Goal: Navigation & Orientation: Find specific page/section

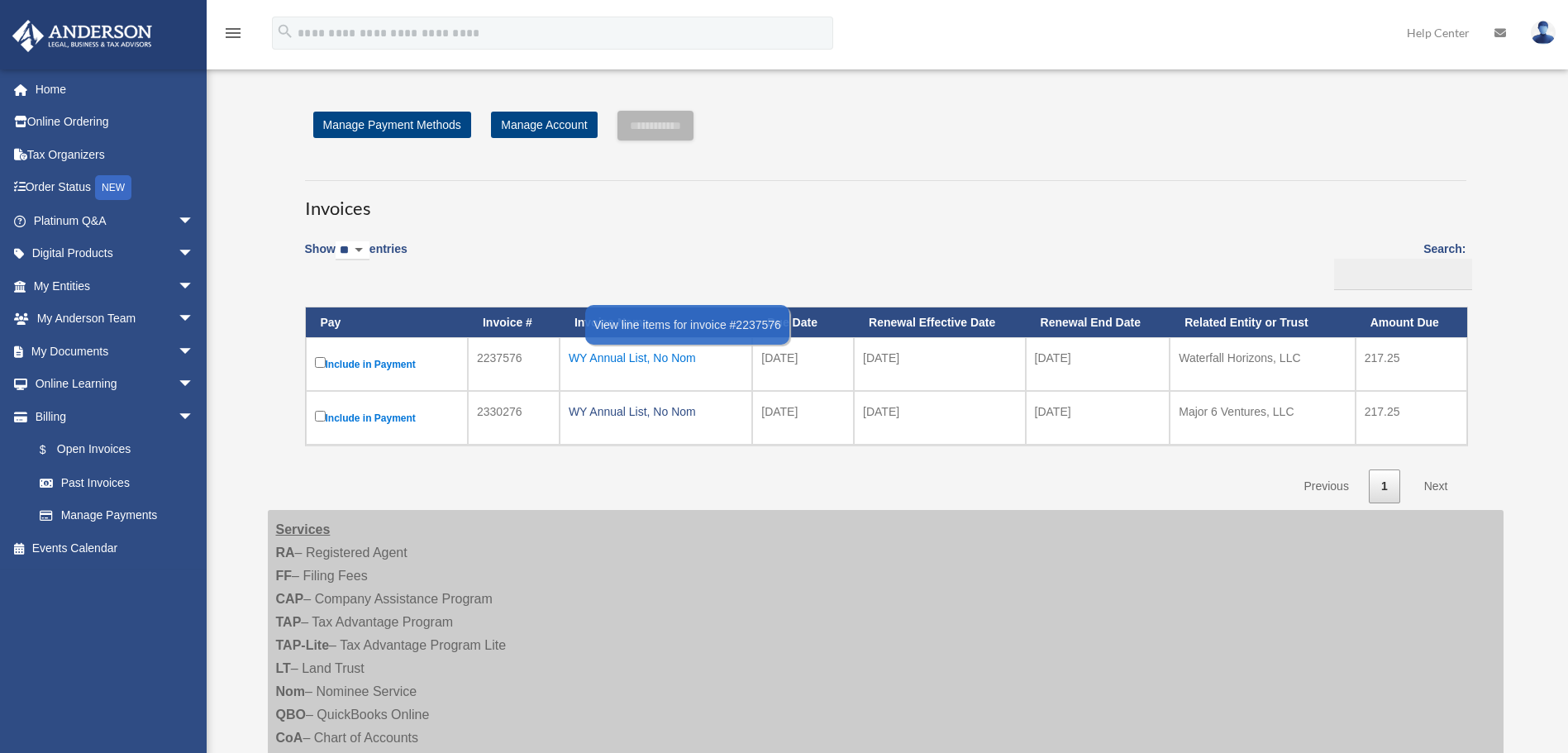
click at [616, 357] on div "WY Annual List, No Nom" at bounding box center [655, 358] width 174 height 23
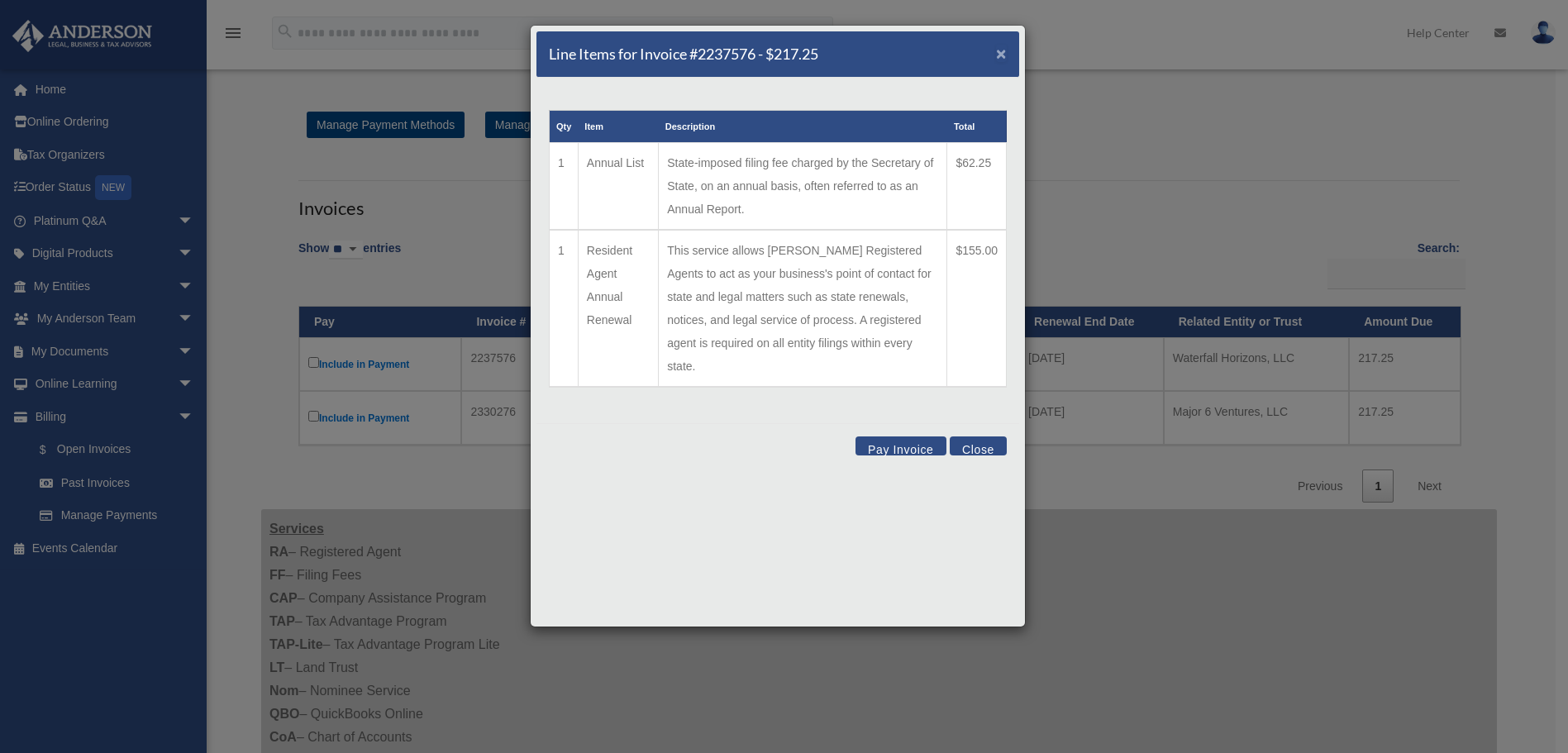
click at [998, 53] on span "×" at bounding box center [1001, 54] width 11 height 19
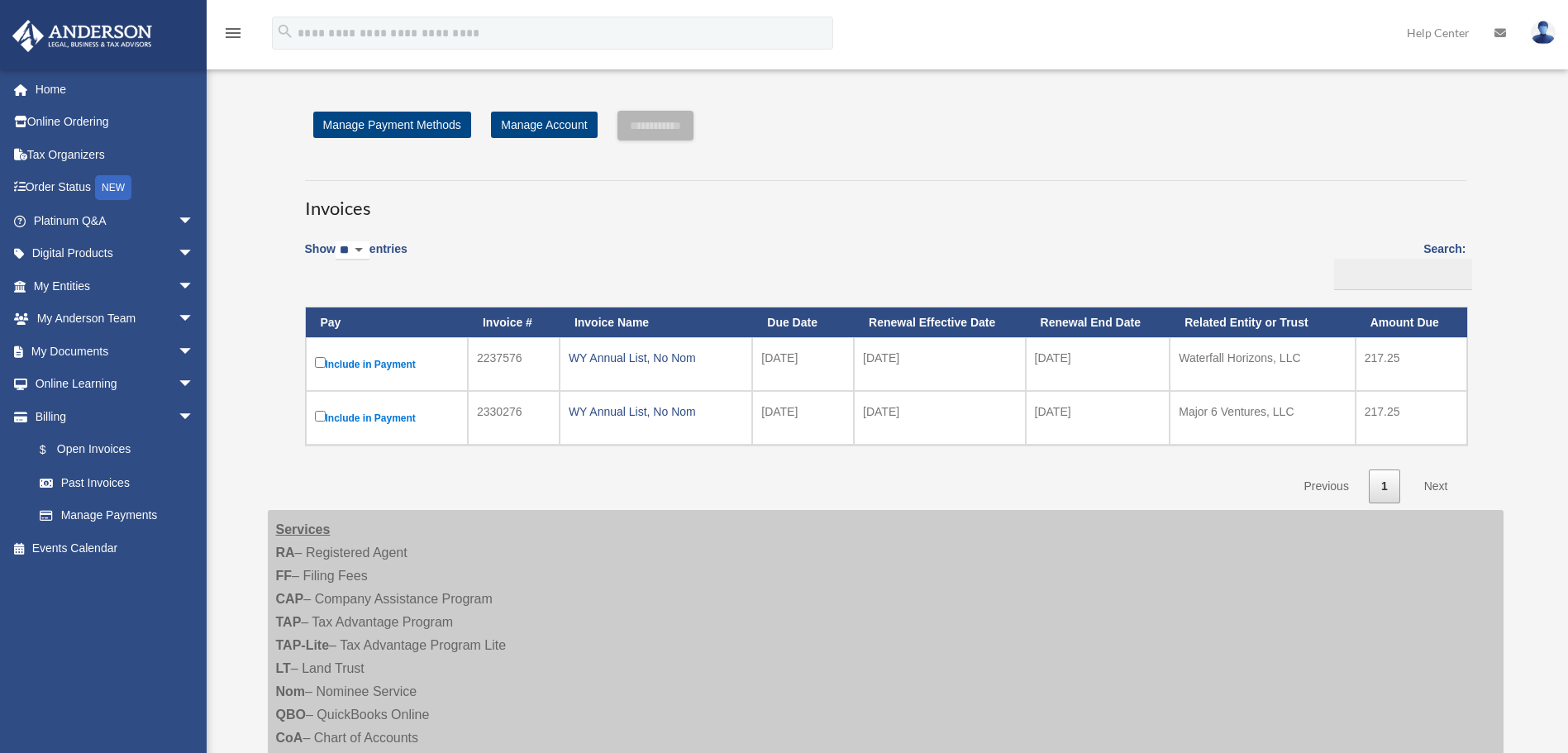
click at [320, 354] on label "Include in Payment" at bounding box center [386, 363] width 144 height 20
click at [632, 354] on div "WY Annual List, No Nom" at bounding box center [655, 358] width 174 height 23
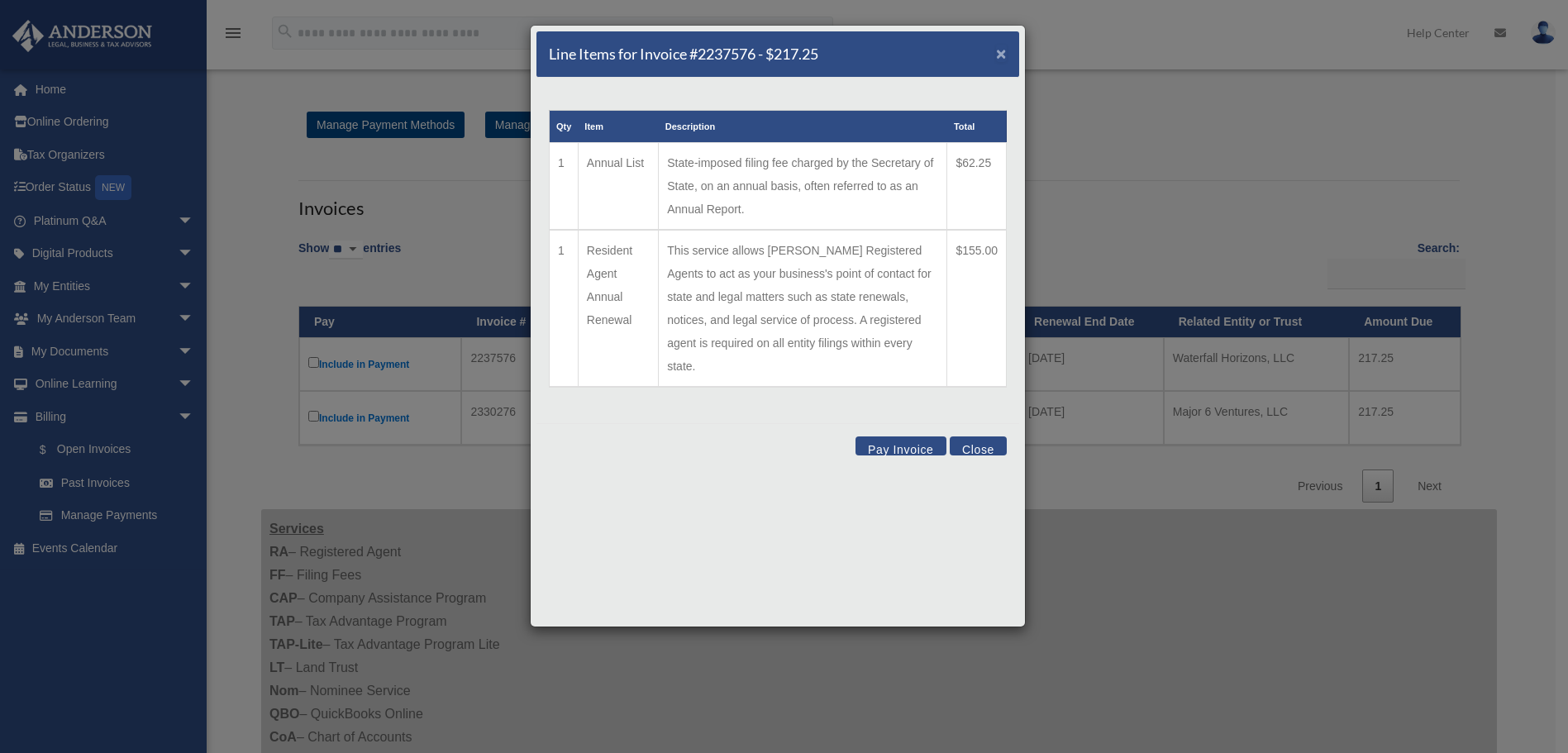
click at [1000, 54] on span "×" at bounding box center [1001, 54] width 11 height 19
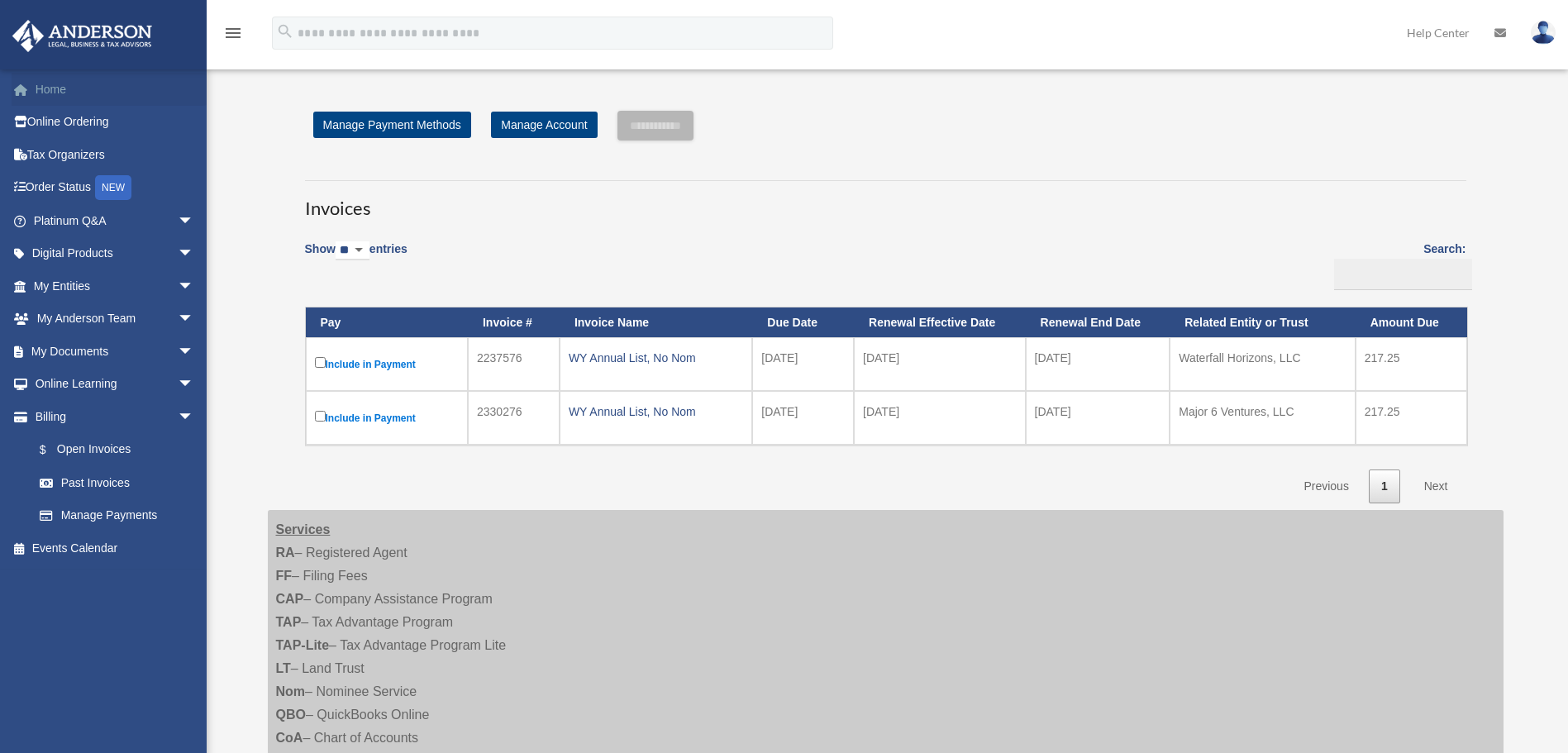
click at [54, 86] on link "Home" at bounding box center [115, 88] width 208 height 33
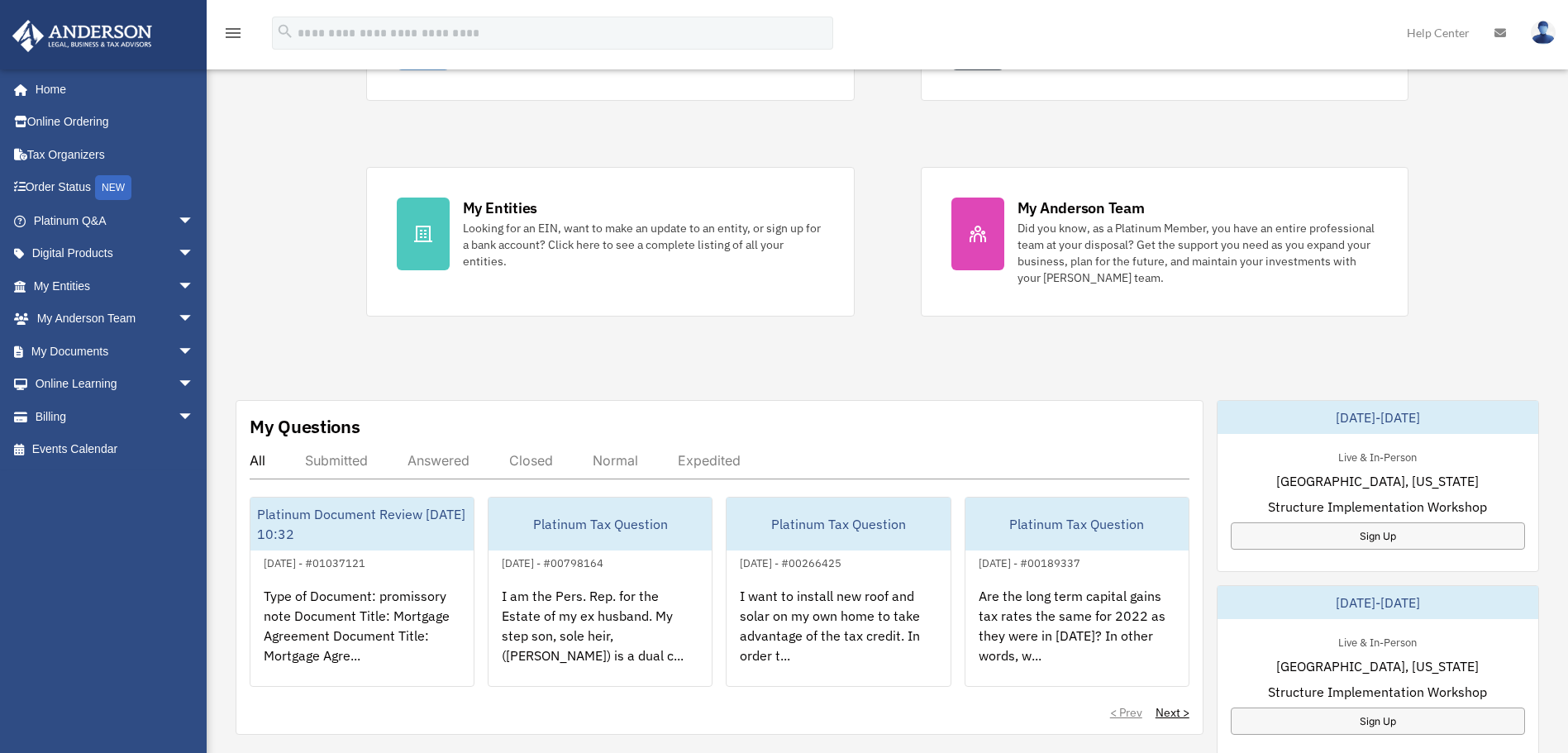
scroll to position [440, 0]
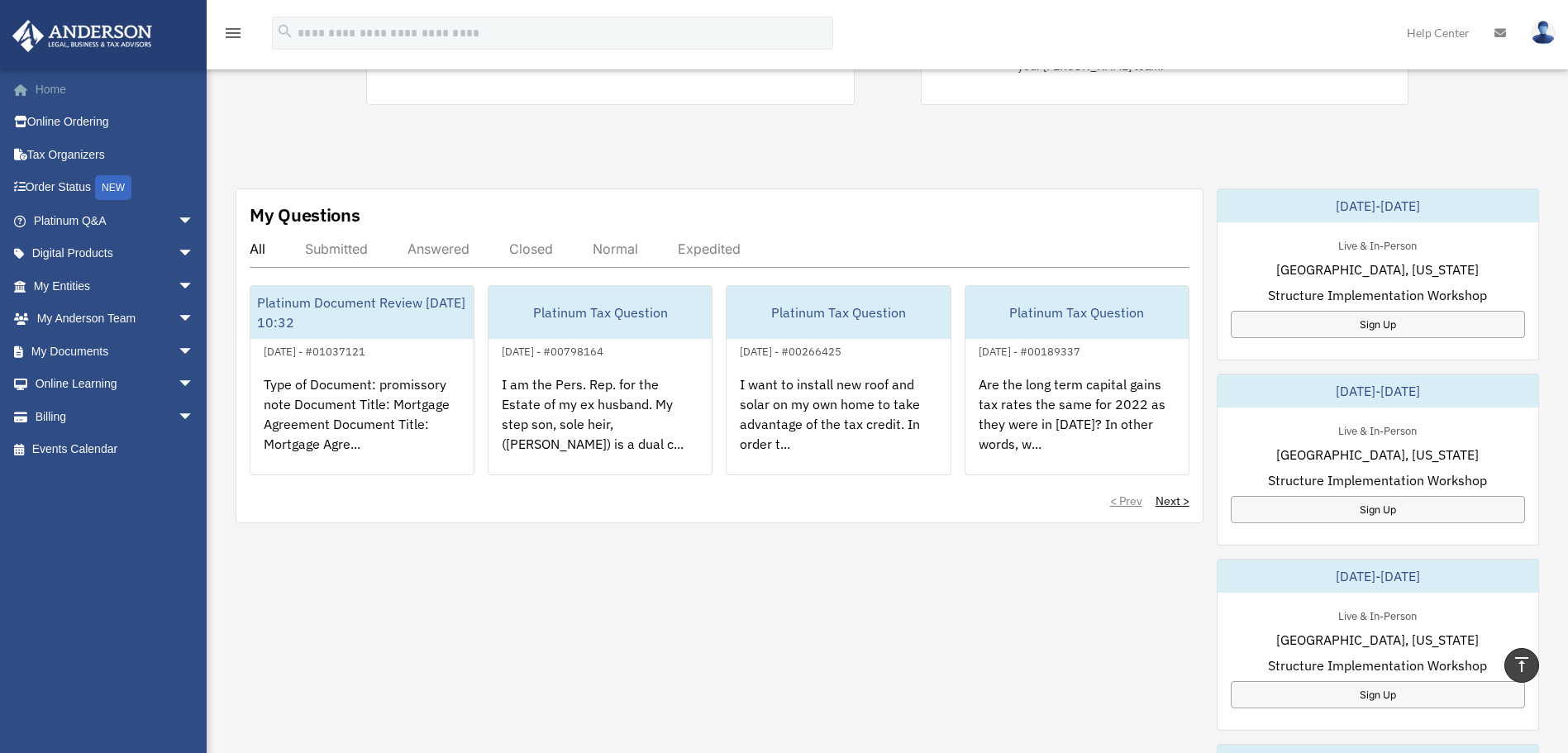
click at [49, 81] on link "Home" at bounding box center [115, 88] width 208 height 33
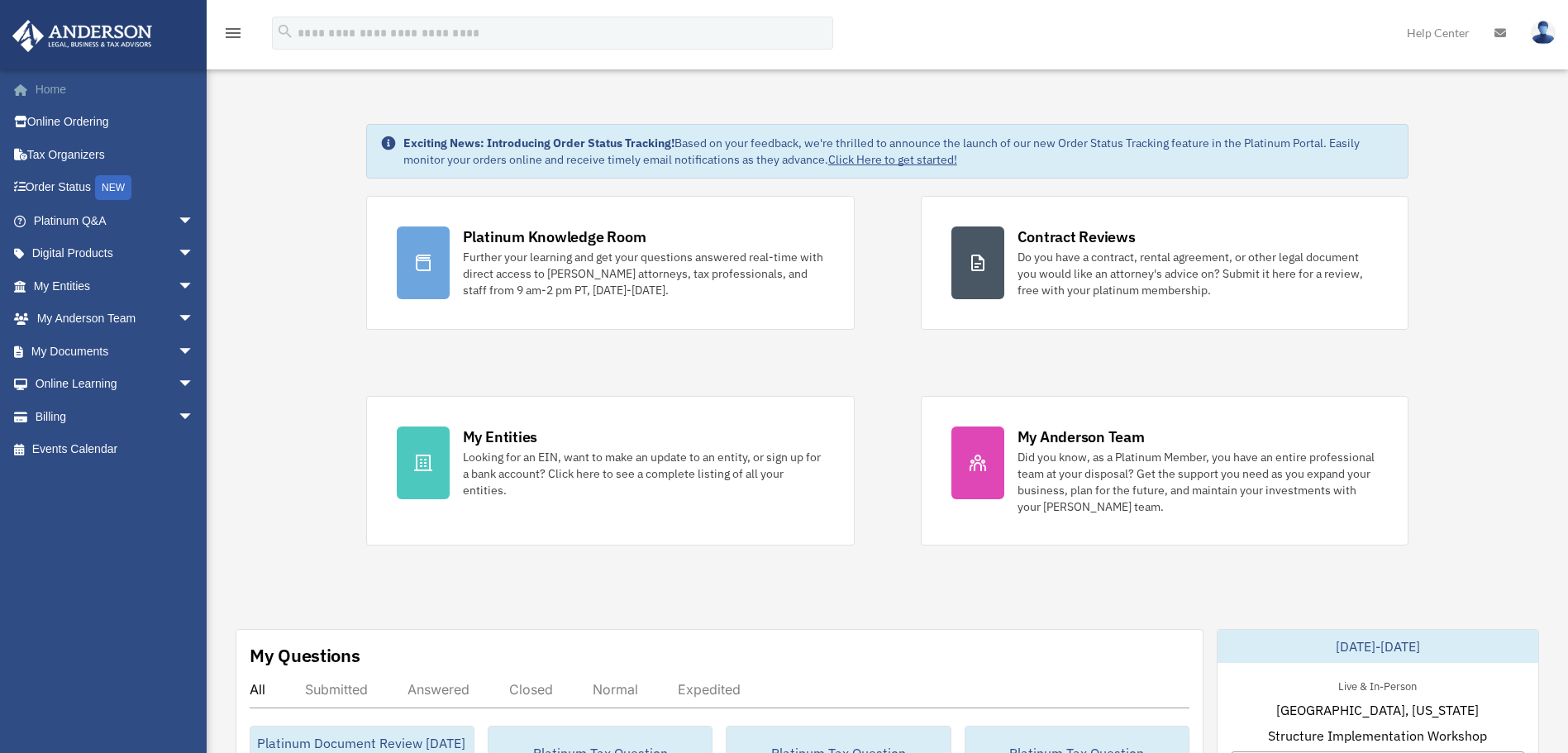
click at [43, 91] on link "Home" at bounding box center [115, 88] width 208 height 33
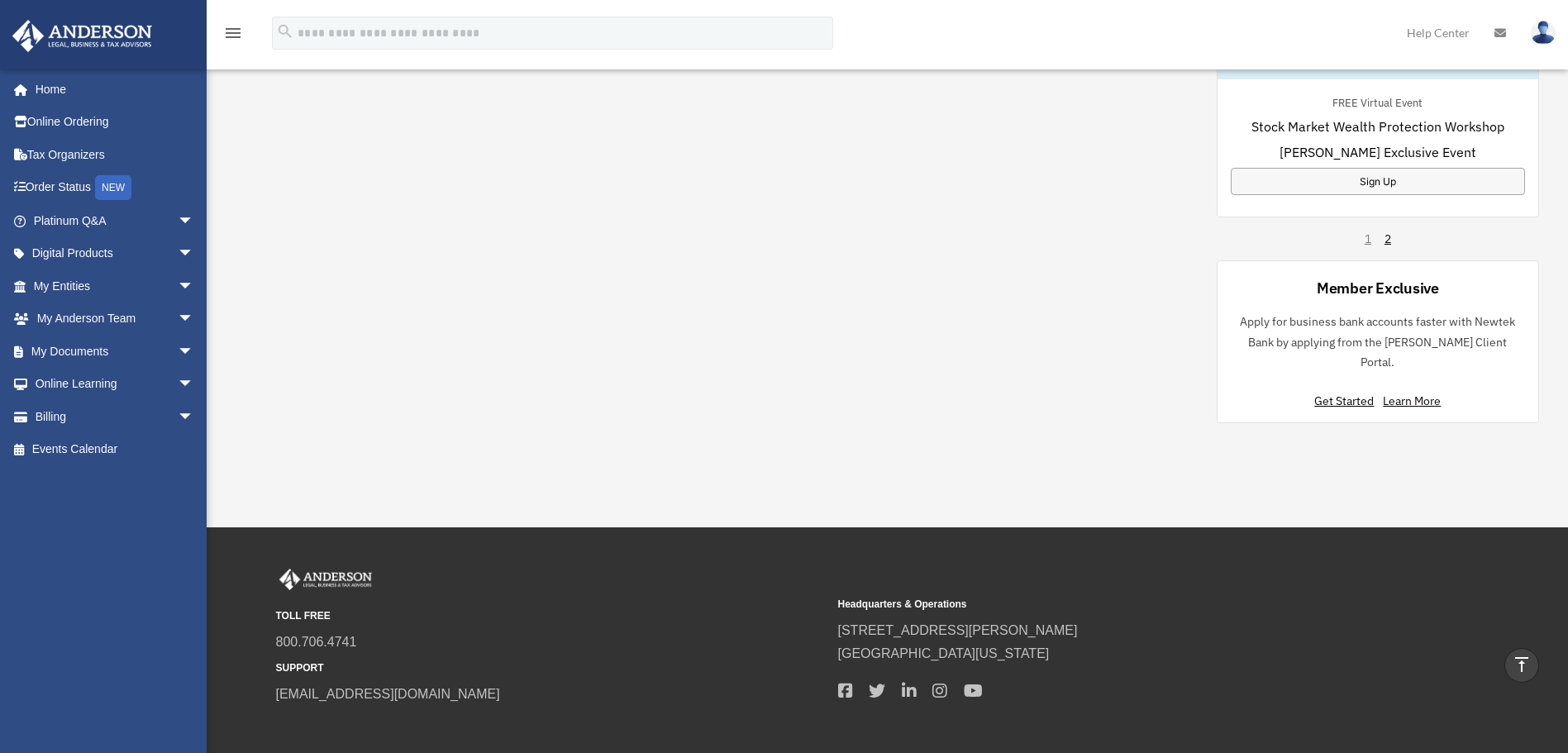
scroll to position [1204, 0]
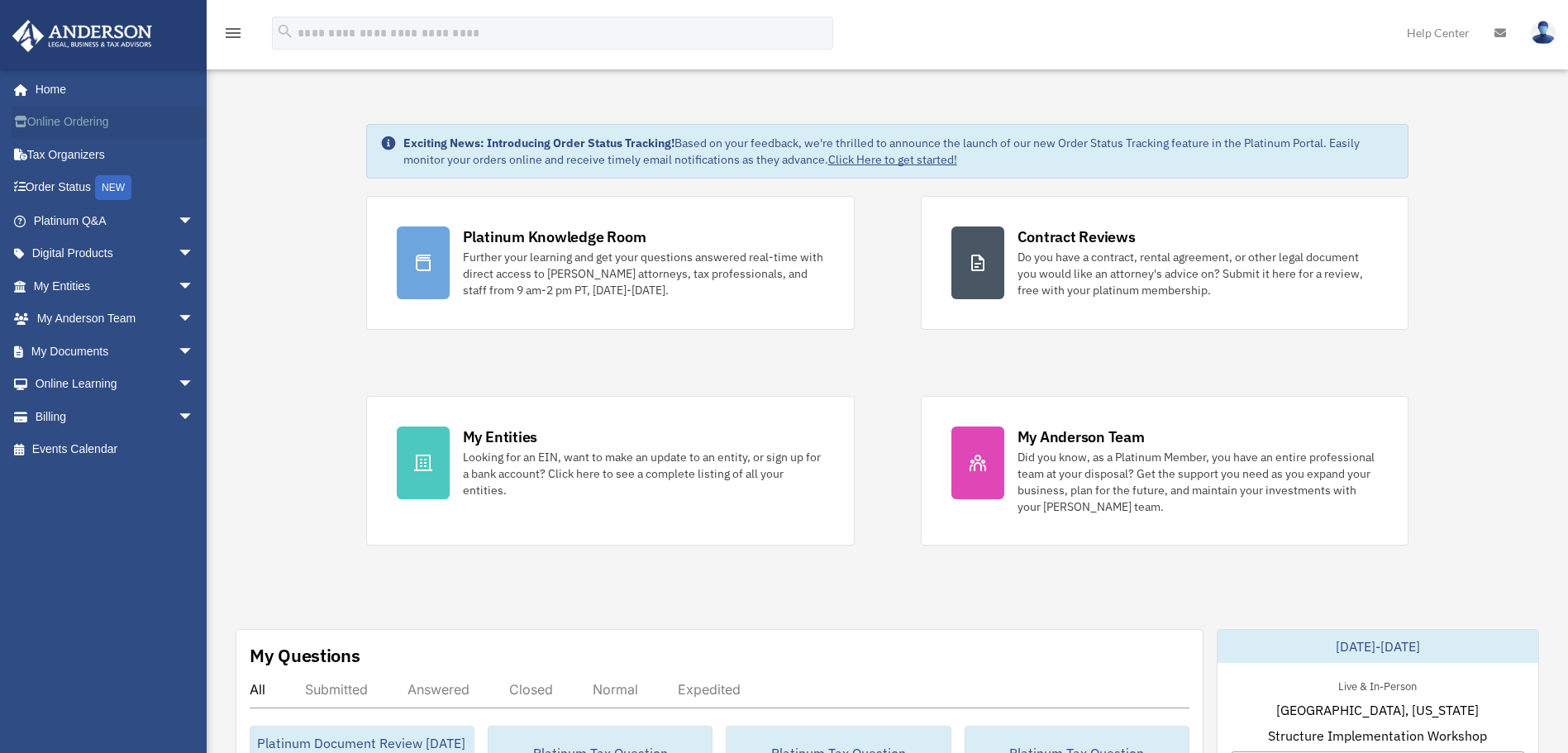
click at [45, 123] on link "Online Ordering" at bounding box center [115, 122] width 208 height 33
click at [65, 318] on link "My [PERSON_NAME] Team arrow_drop_down" at bounding box center [115, 318] width 208 height 33
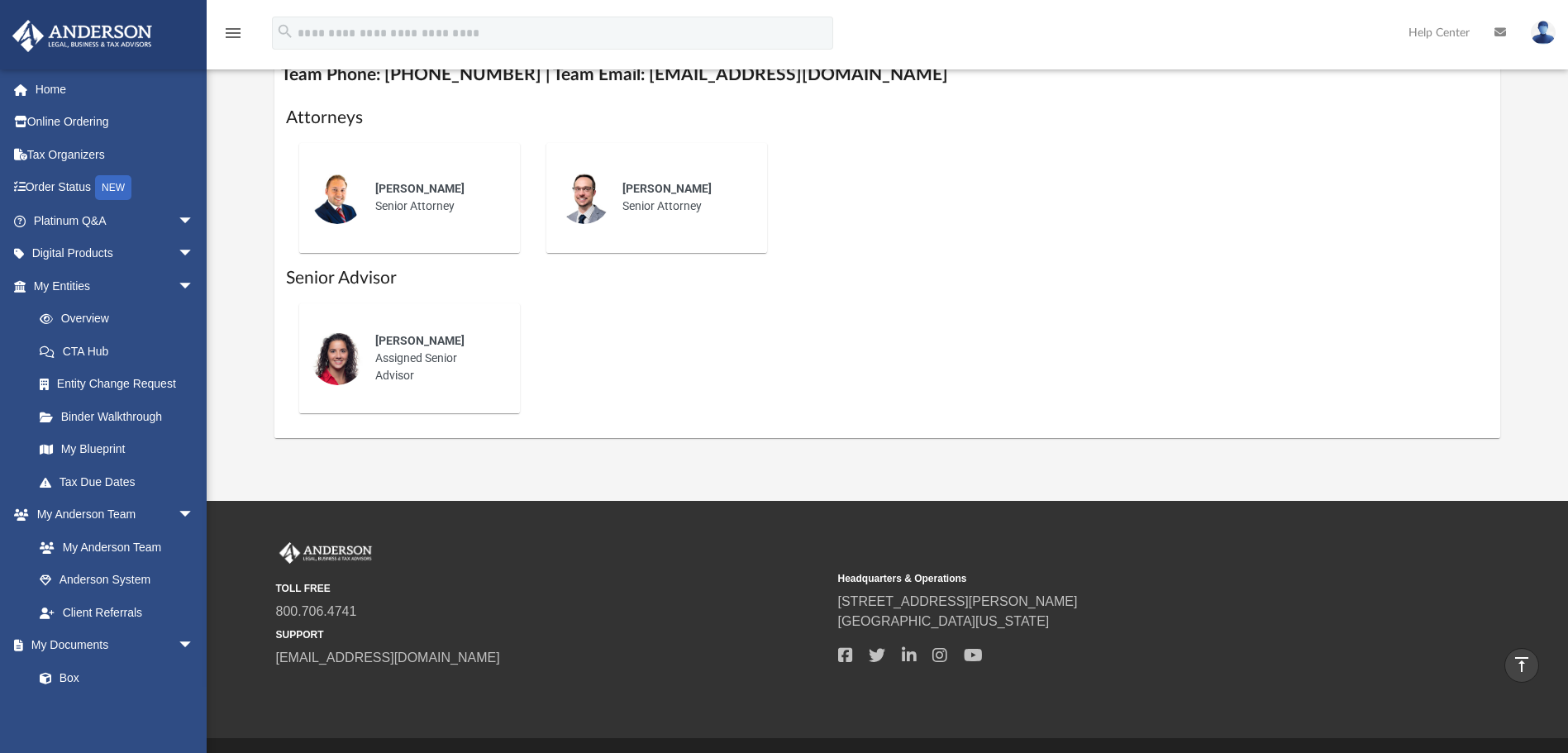
scroll to position [673, 0]
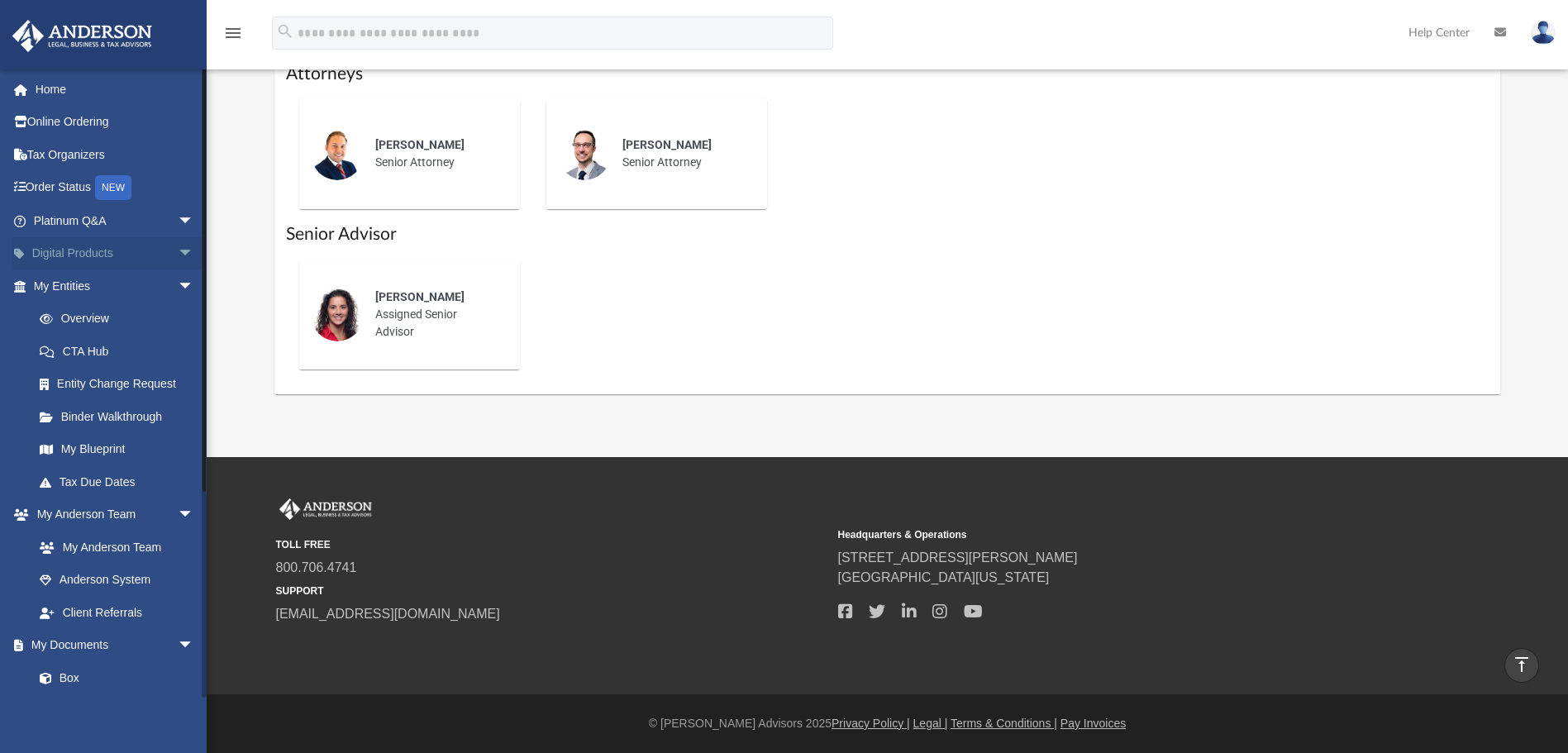
click at [77, 257] on link "Digital Products arrow_drop_down" at bounding box center [115, 253] width 208 height 33
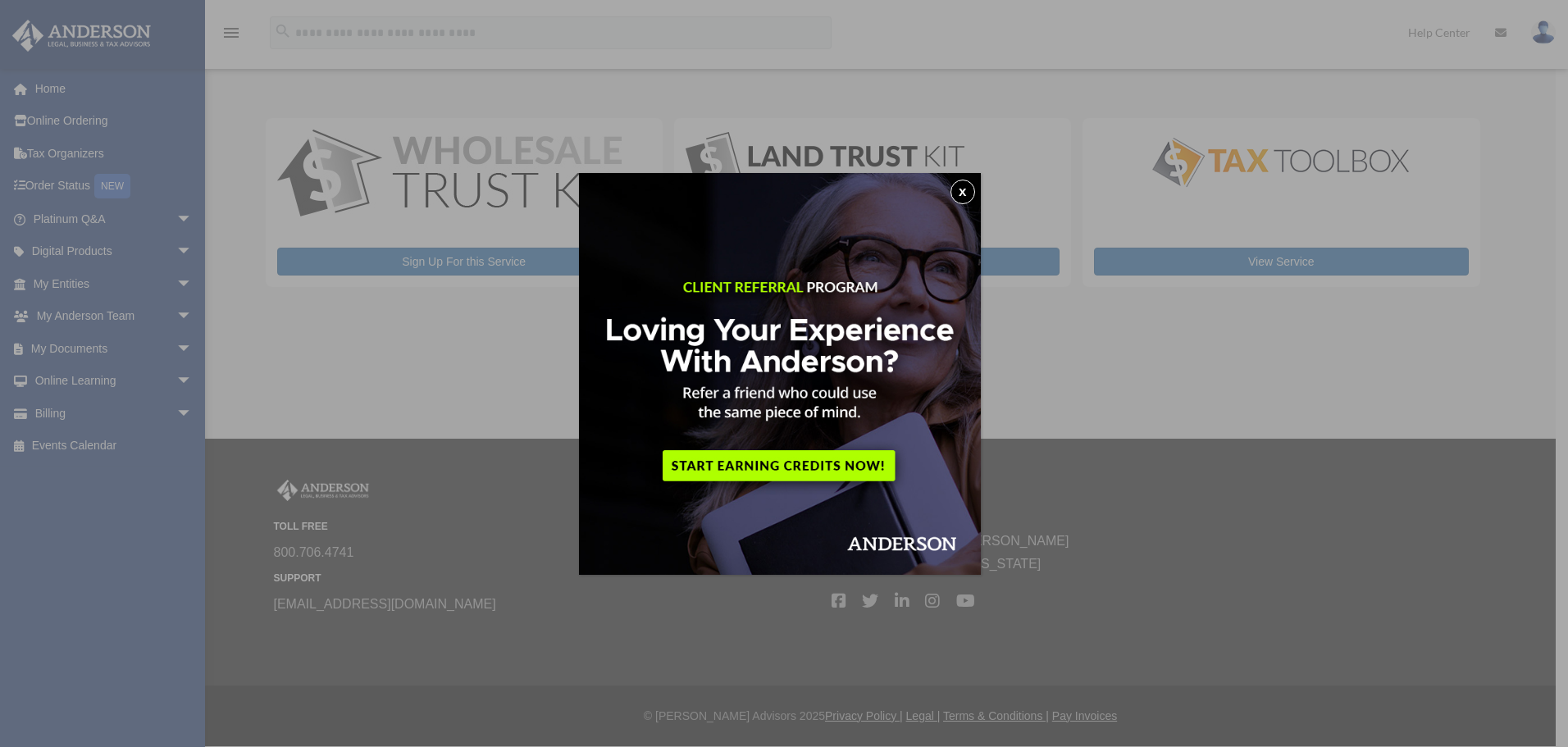
click at [967, 192] on button "x" at bounding box center [963, 192] width 25 height 25
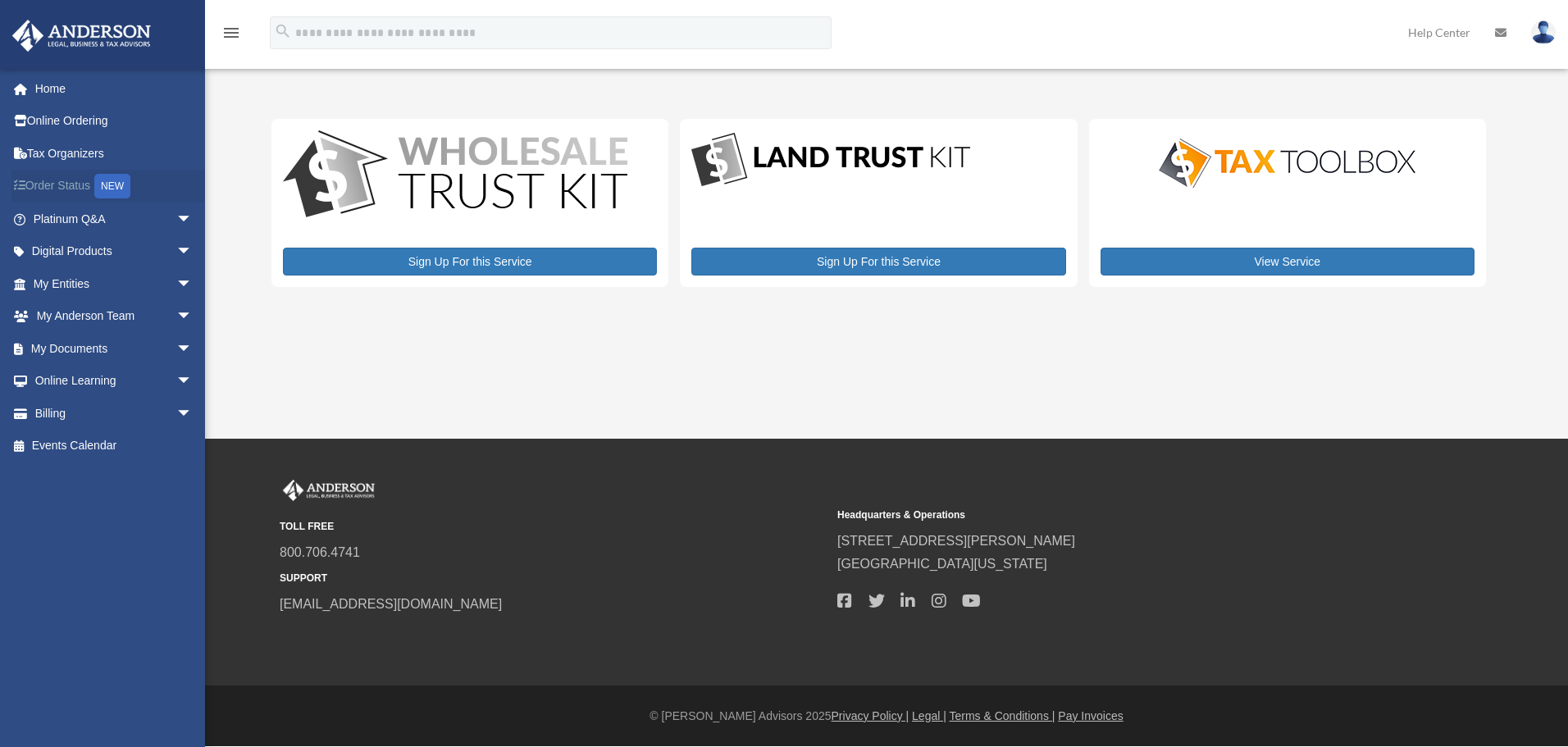
click at [50, 185] on link "Order Status NEW" at bounding box center [114, 187] width 206 height 33
click at [67, 315] on link "My Anderson Team arrow_drop_down" at bounding box center [114, 316] width 206 height 32
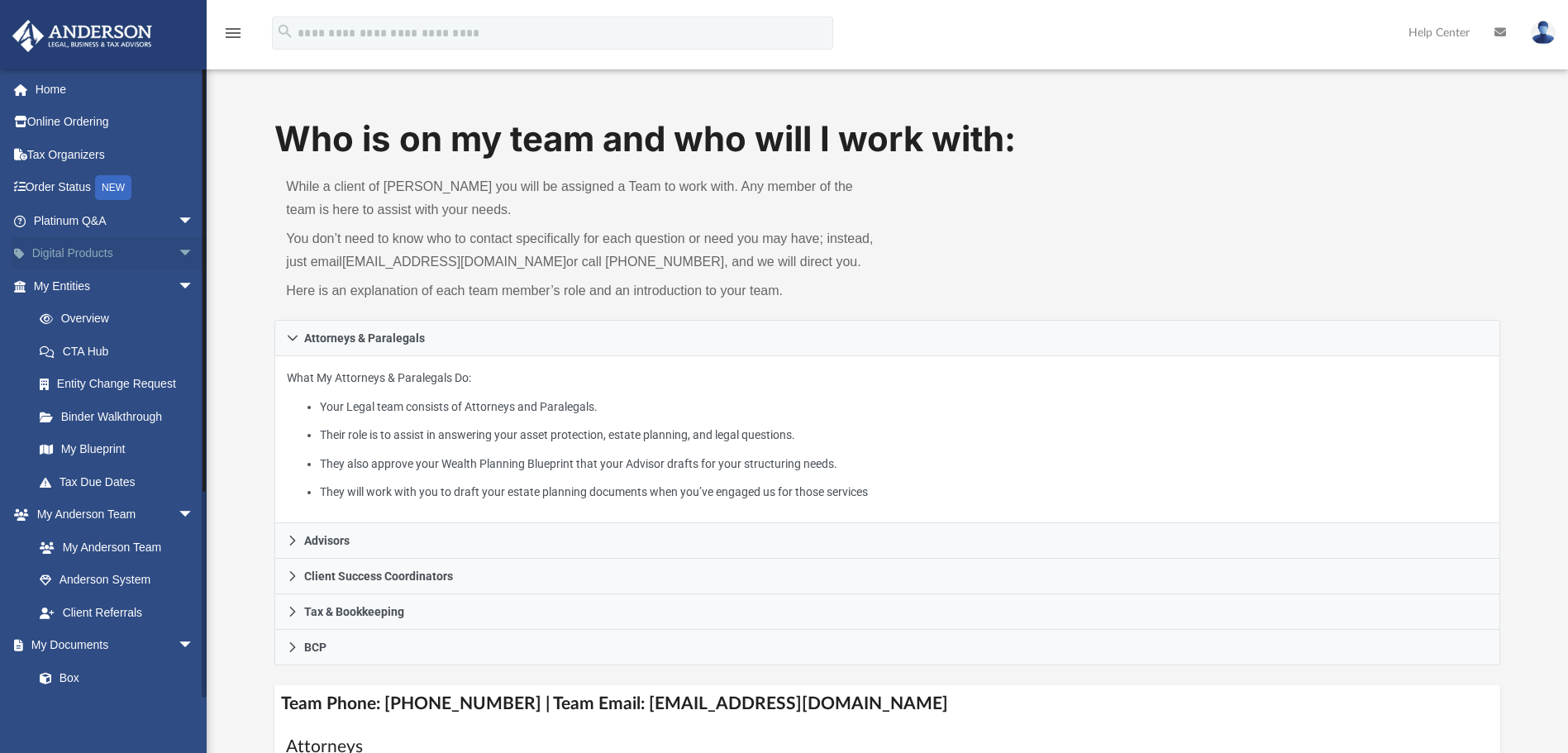
click at [68, 254] on link "Digital Products arrow_drop_down" at bounding box center [115, 253] width 208 height 33
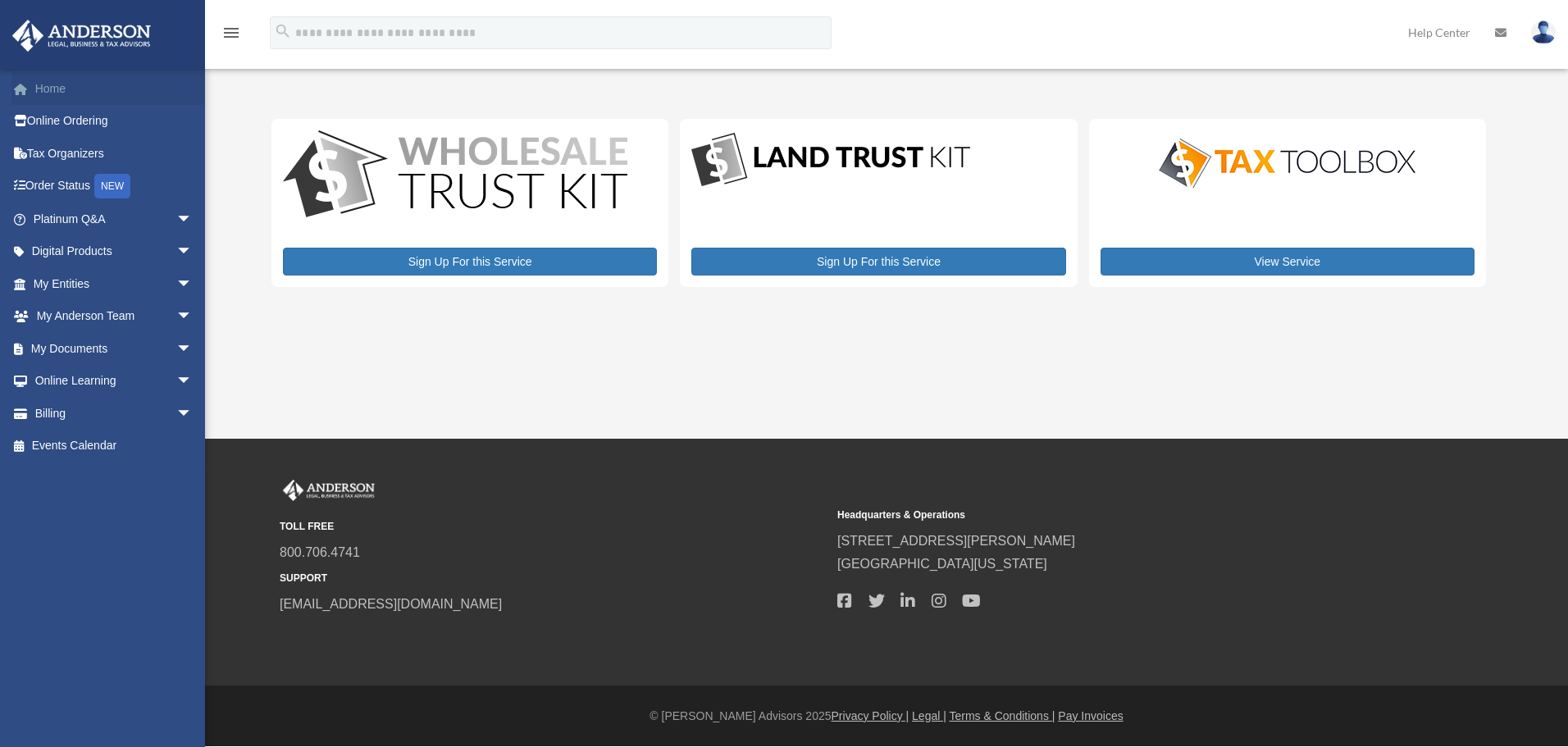
click at [48, 89] on link "Home" at bounding box center [114, 88] width 206 height 32
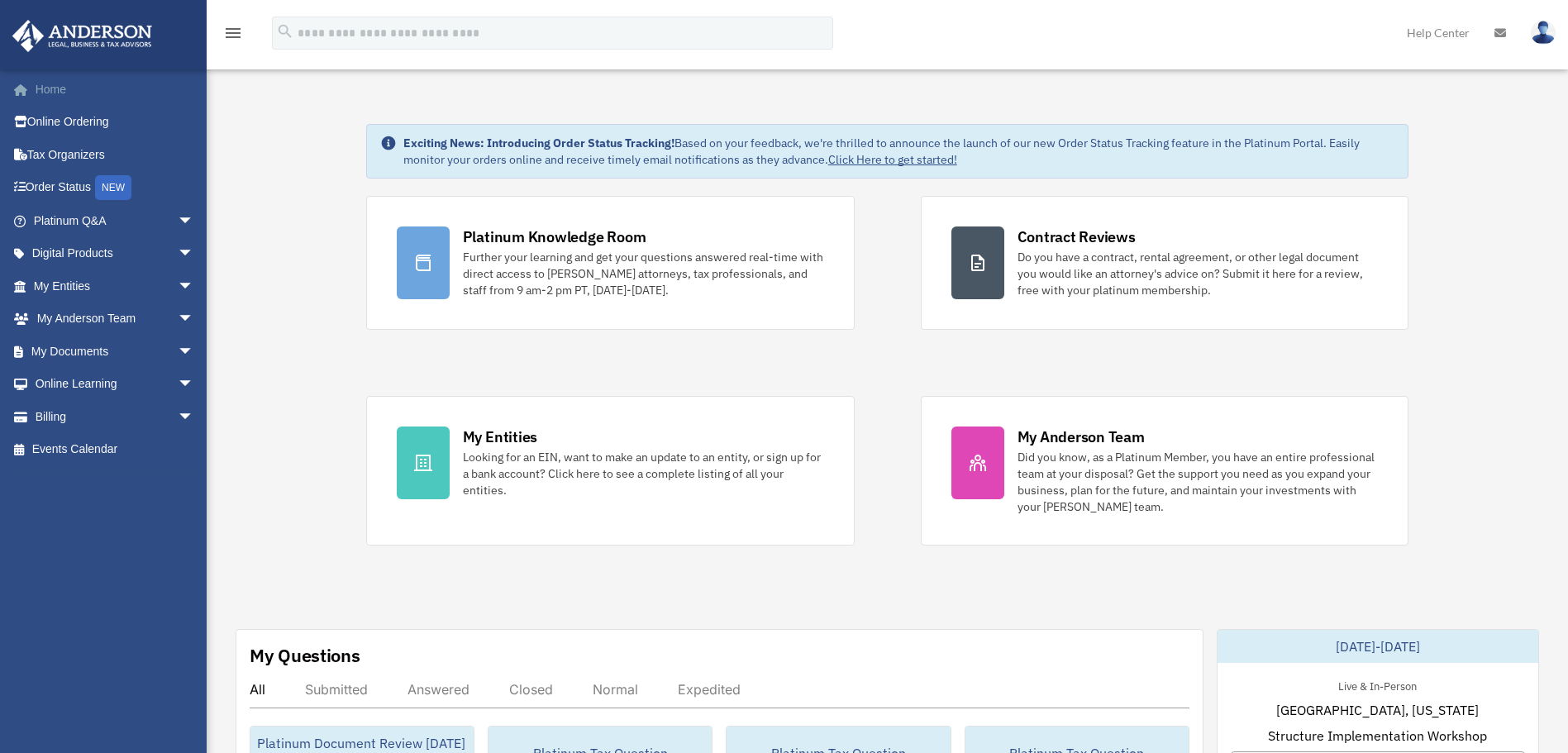
click at [49, 88] on link "Home" at bounding box center [115, 88] width 208 height 33
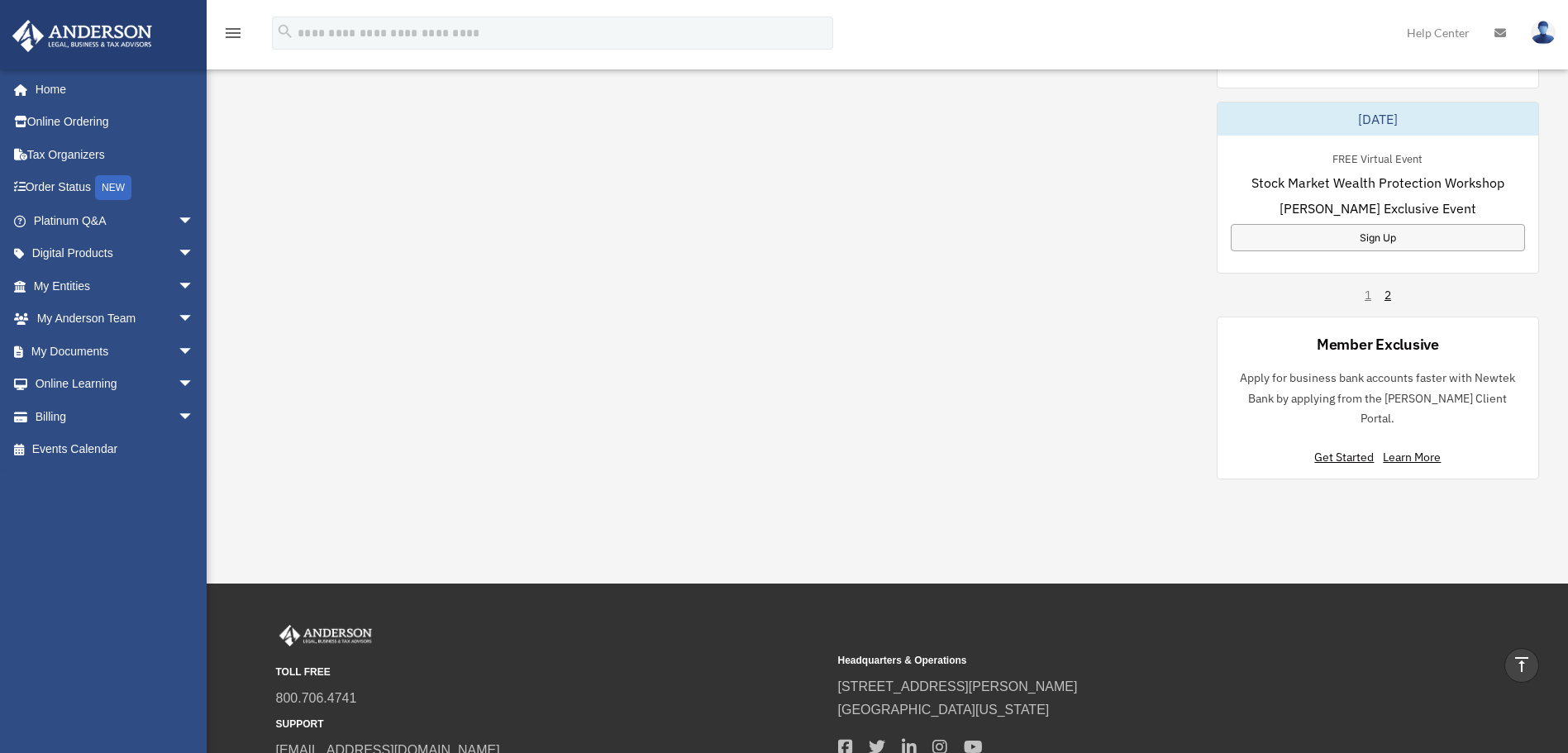
scroll to position [1102, 0]
